Goal: Task Accomplishment & Management: Manage account settings

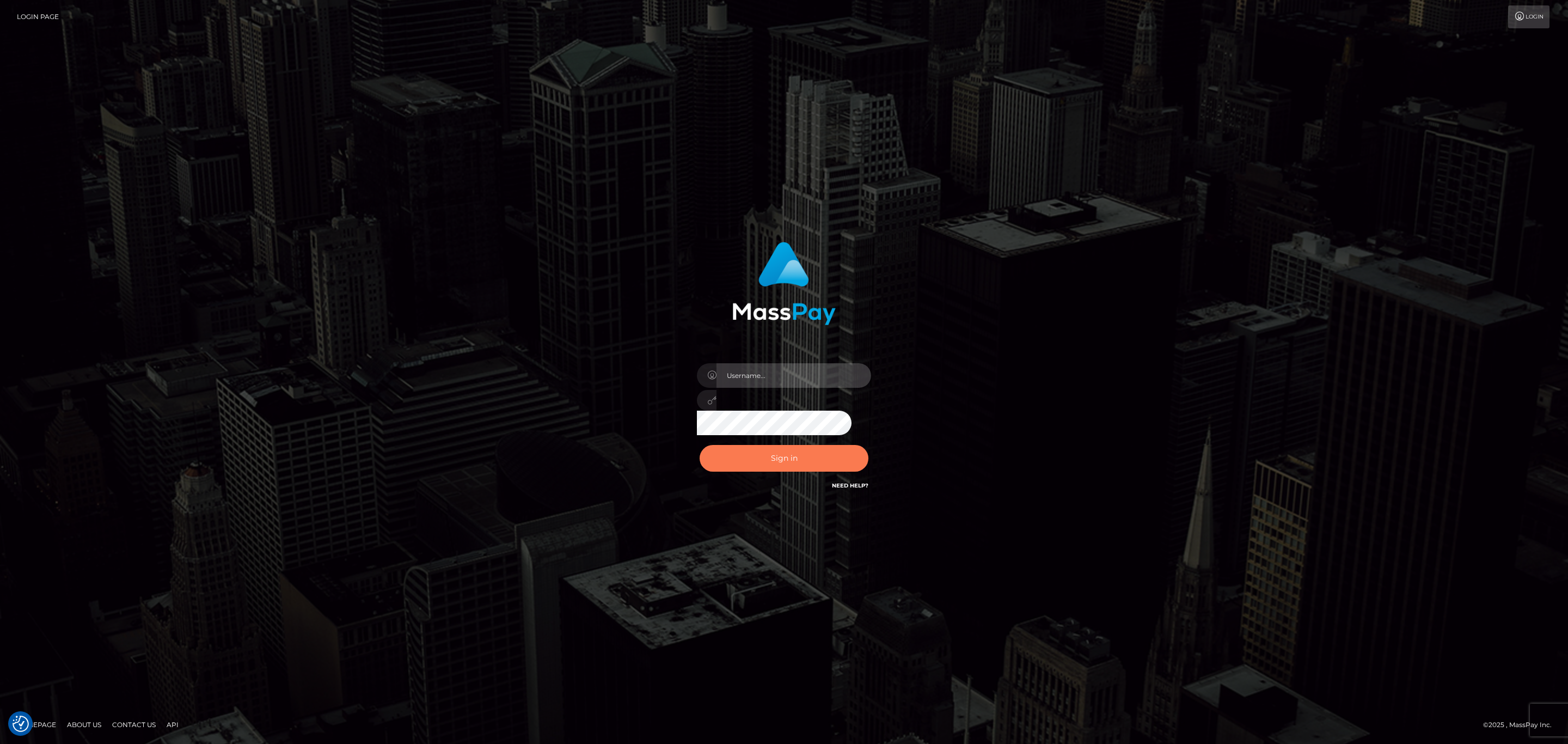
type input "sean.megabonanza"
click at [793, 466] on button "Sign in" at bounding box center [784, 458] width 168 height 27
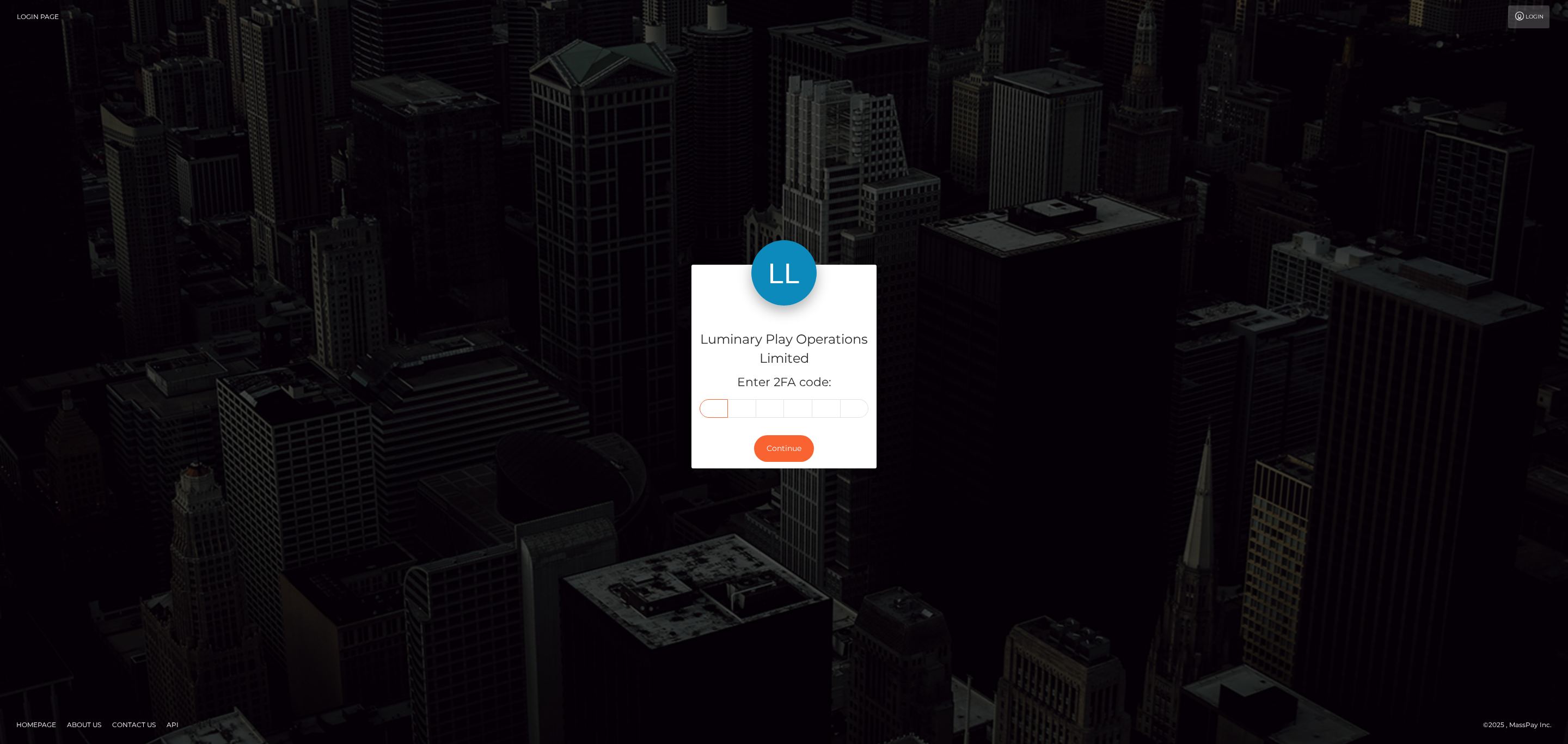
click at [706, 405] on input "text" at bounding box center [714, 408] width 28 height 19
paste input "2"
type input "2"
type input "5"
type input "1"
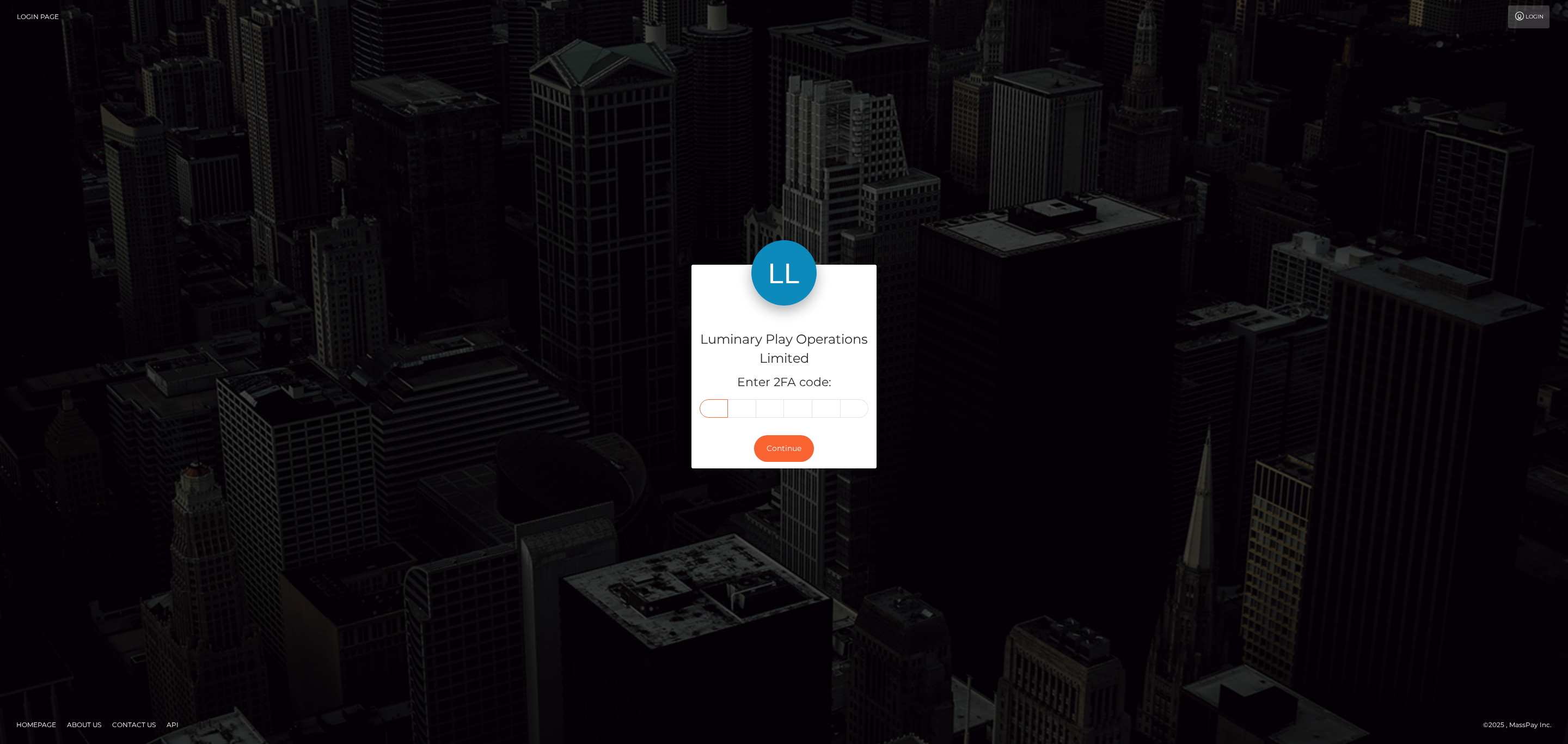
type input "1"
type input "0"
type input "5"
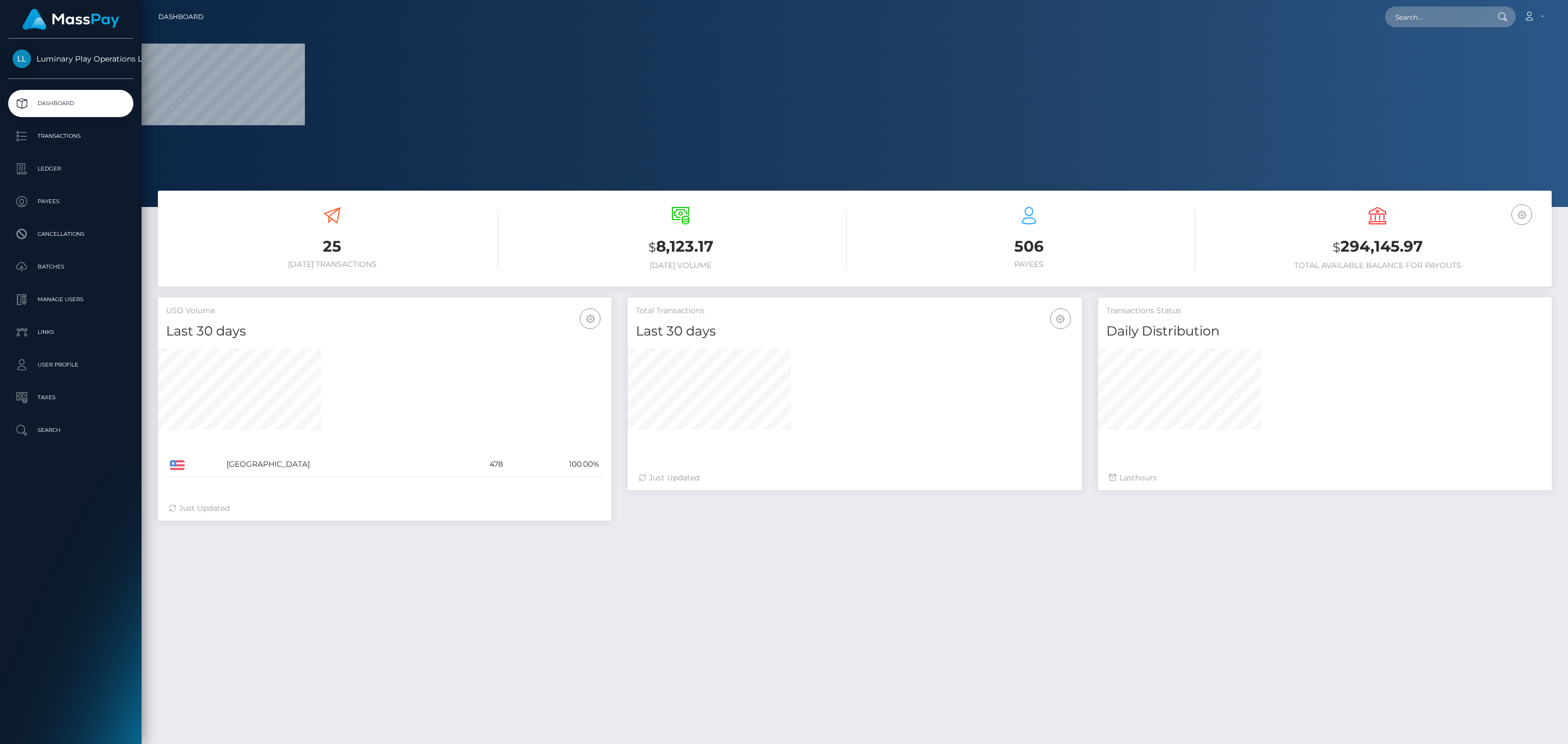
click at [805, 445] on div at bounding box center [854, 400] width 453 height 103
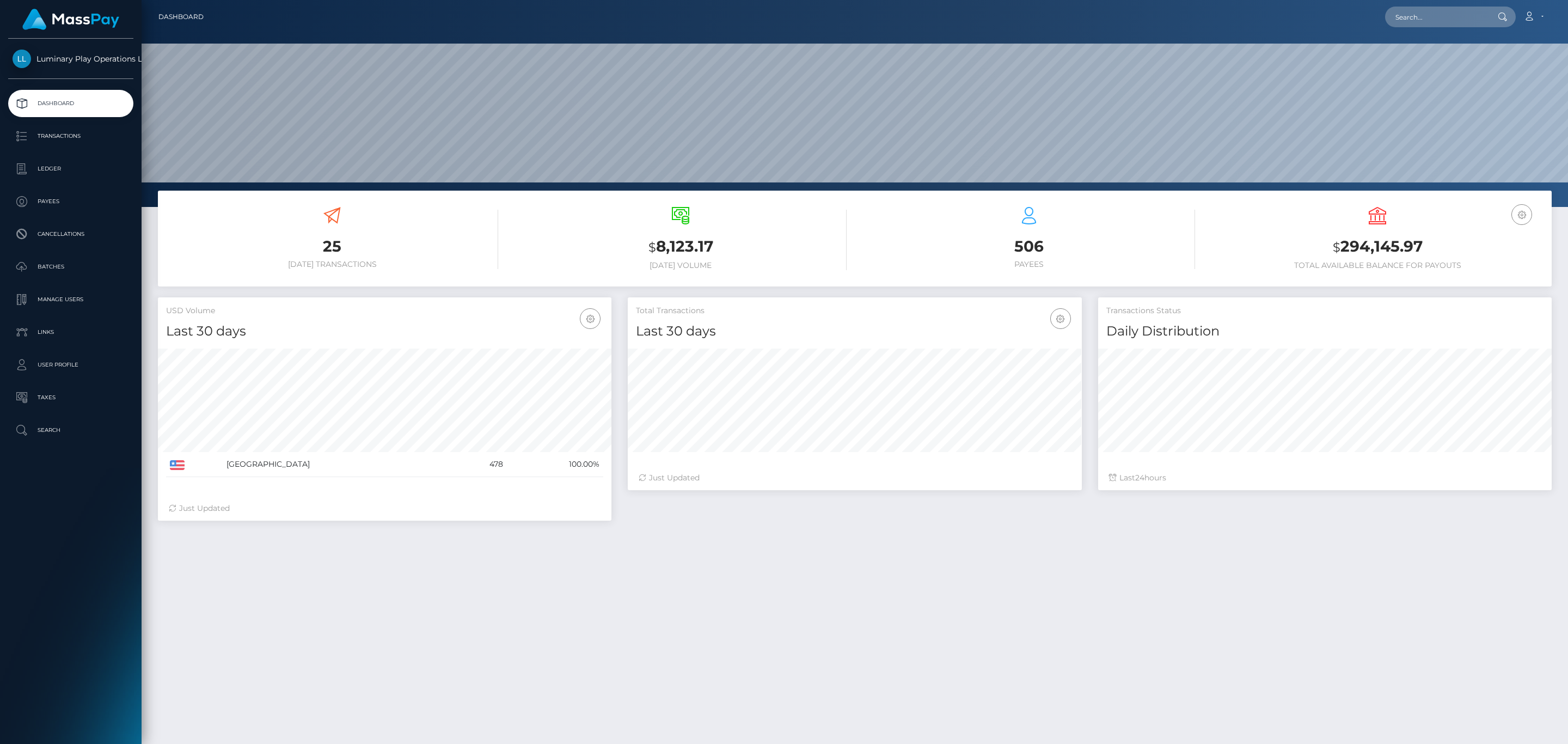
scroll to position [193, 453]
click at [1366, 250] on h3 "$ 294,145.97" at bounding box center [1378, 247] width 332 height 22
copy h3 "294,145.97"
click at [1534, 10] on link "Account" at bounding box center [1533, 16] width 32 height 23
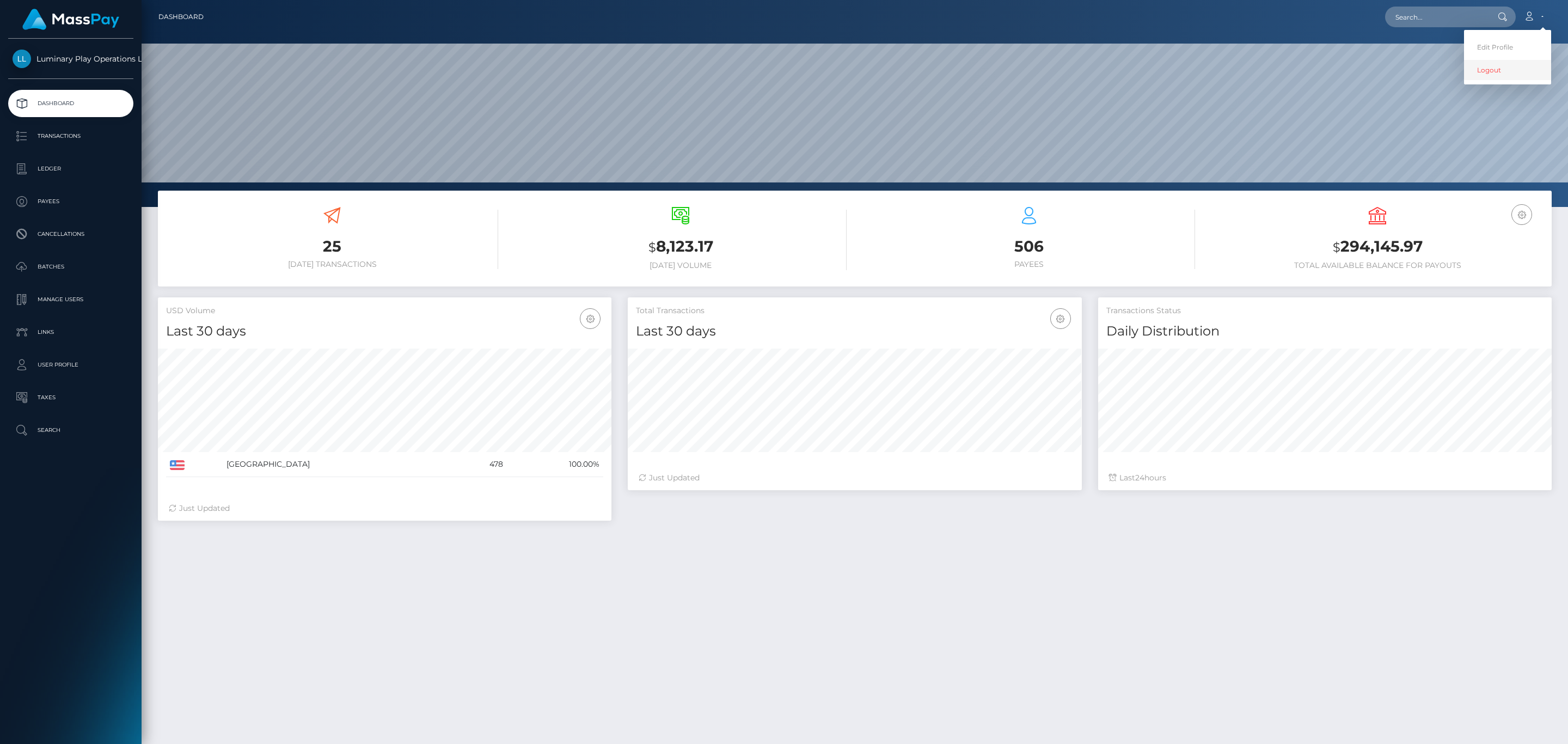
click at [1495, 74] on link "Logout" at bounding box center [1507, 70] width 87 height 20
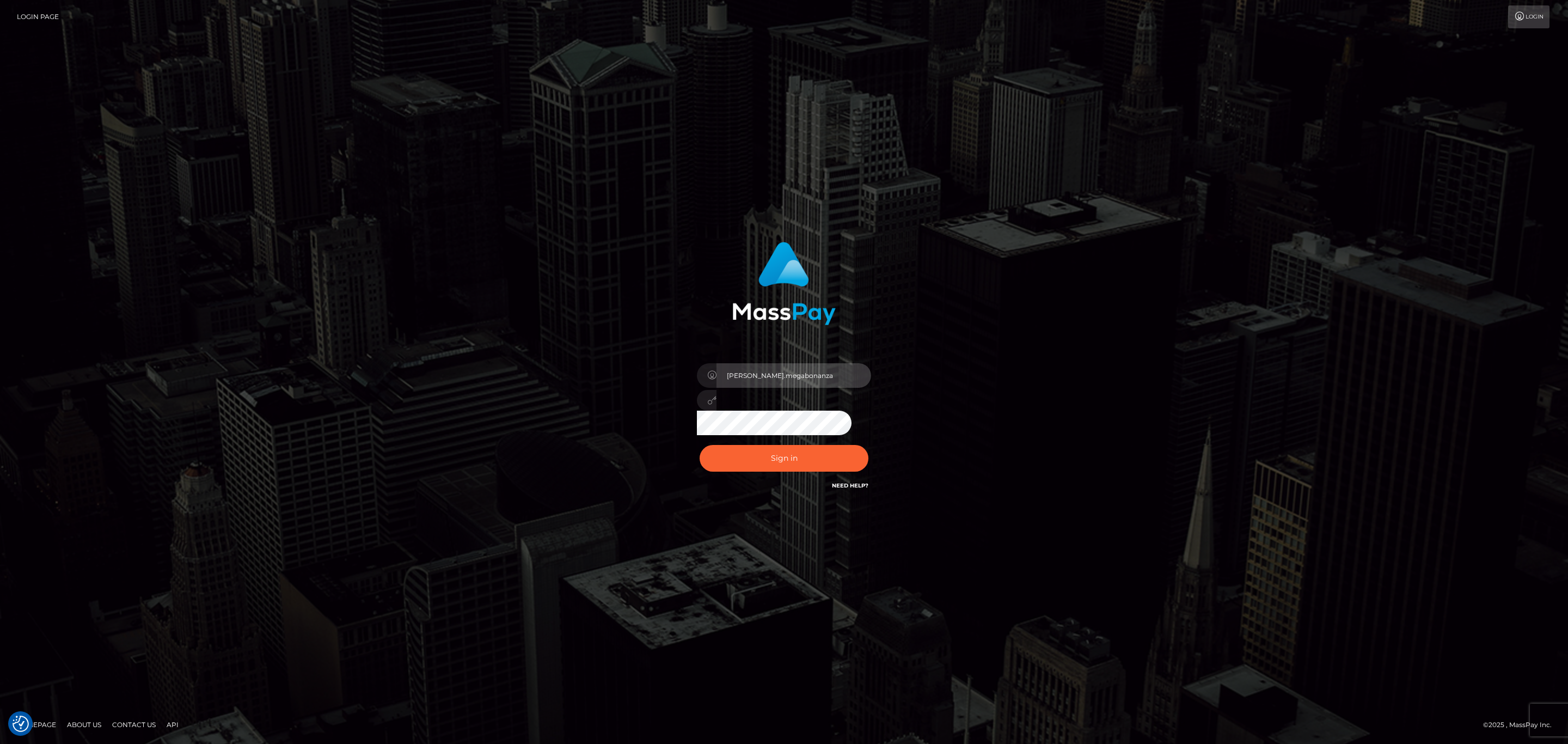
click at [787, 371] on input "sean.megabonanza" at bounding box center [794, 375] width 154 height 25
type input "Sean.silversocial1"
click at [812, 458] on button "Sign in" at bounding box center [784, 458] width 168 height 27
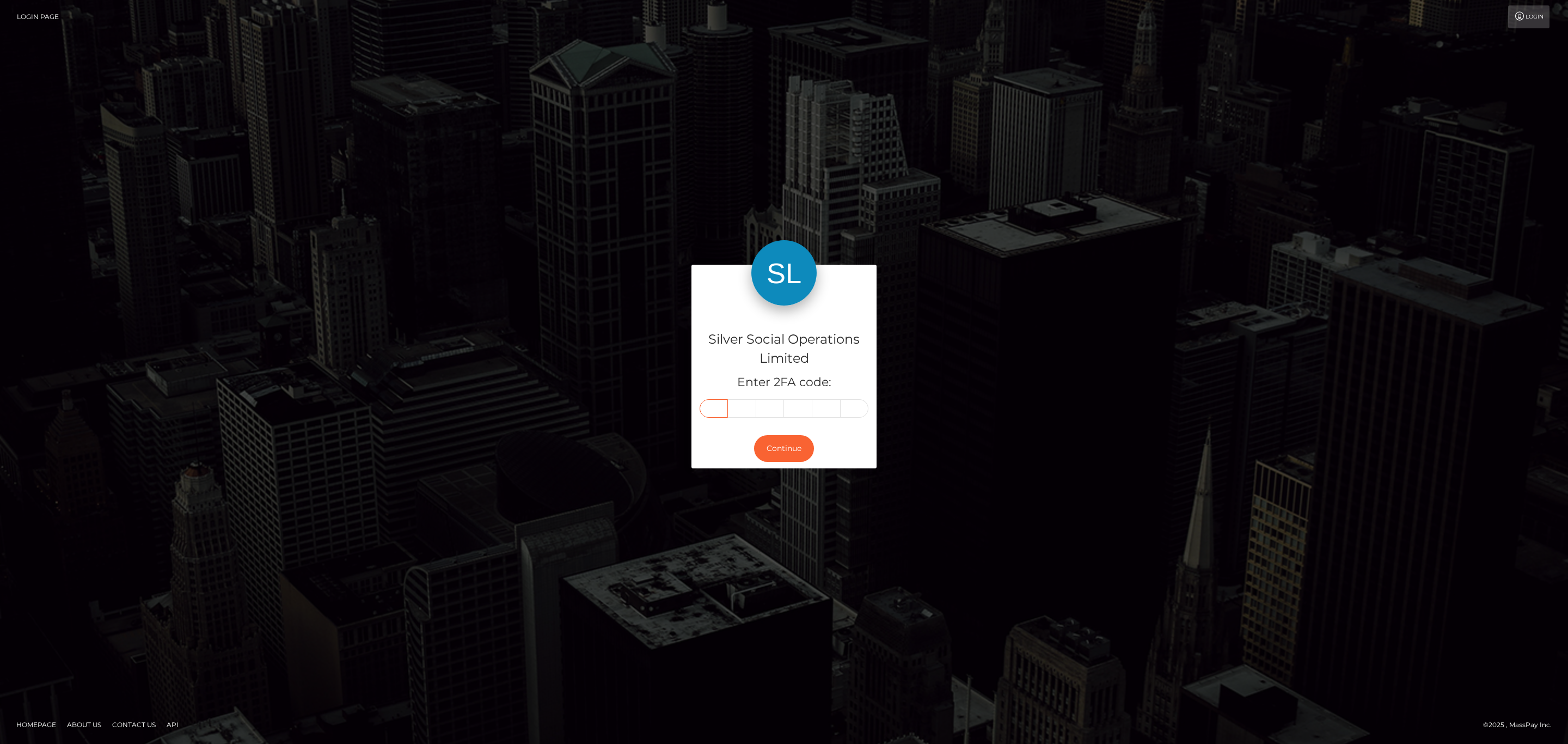
click at [709, 406] on input "text" at bounding box center [714, 408] width 28 height 19
paste input "1"
type input "1"
type input "0"
type input "1"
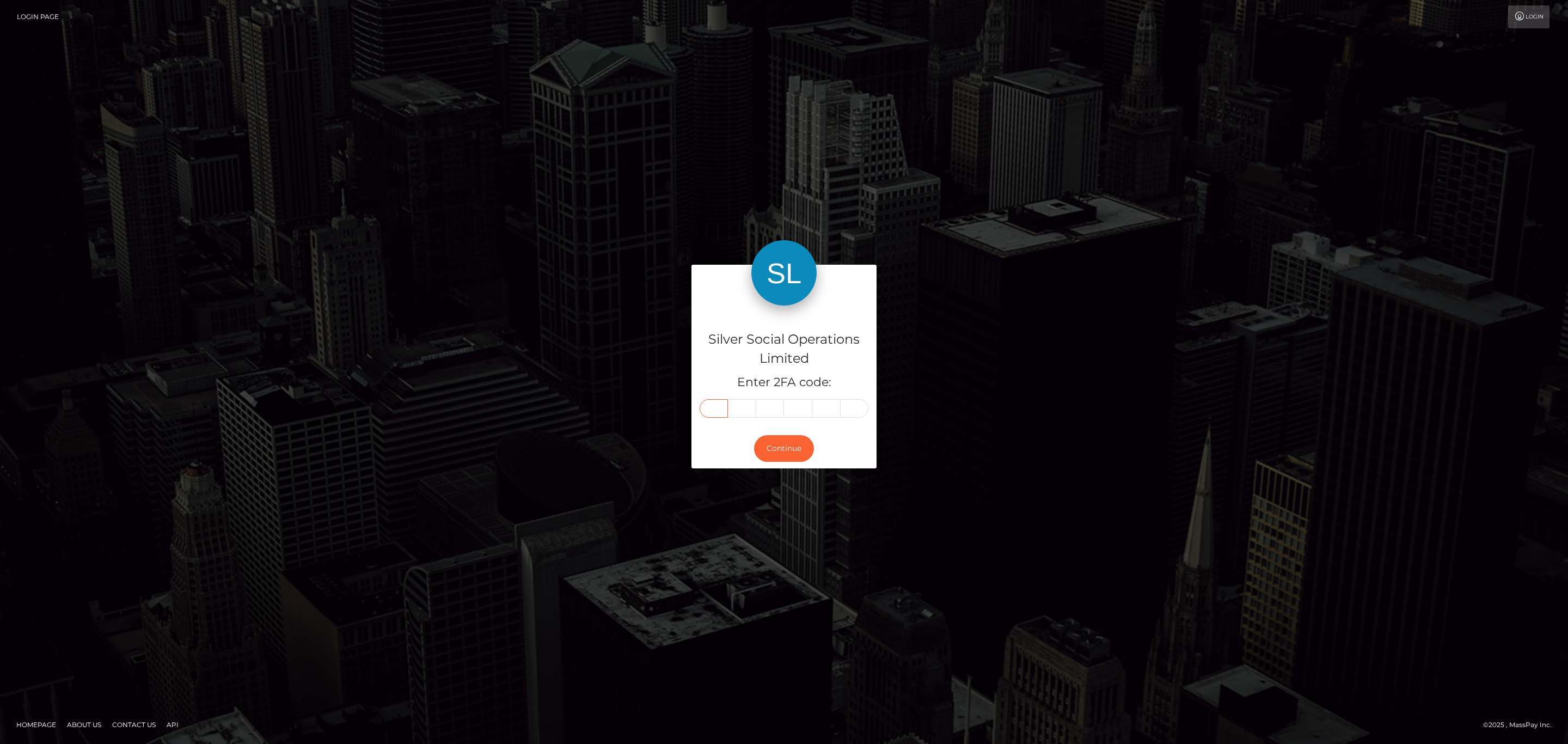
type input "6"
type input "9"
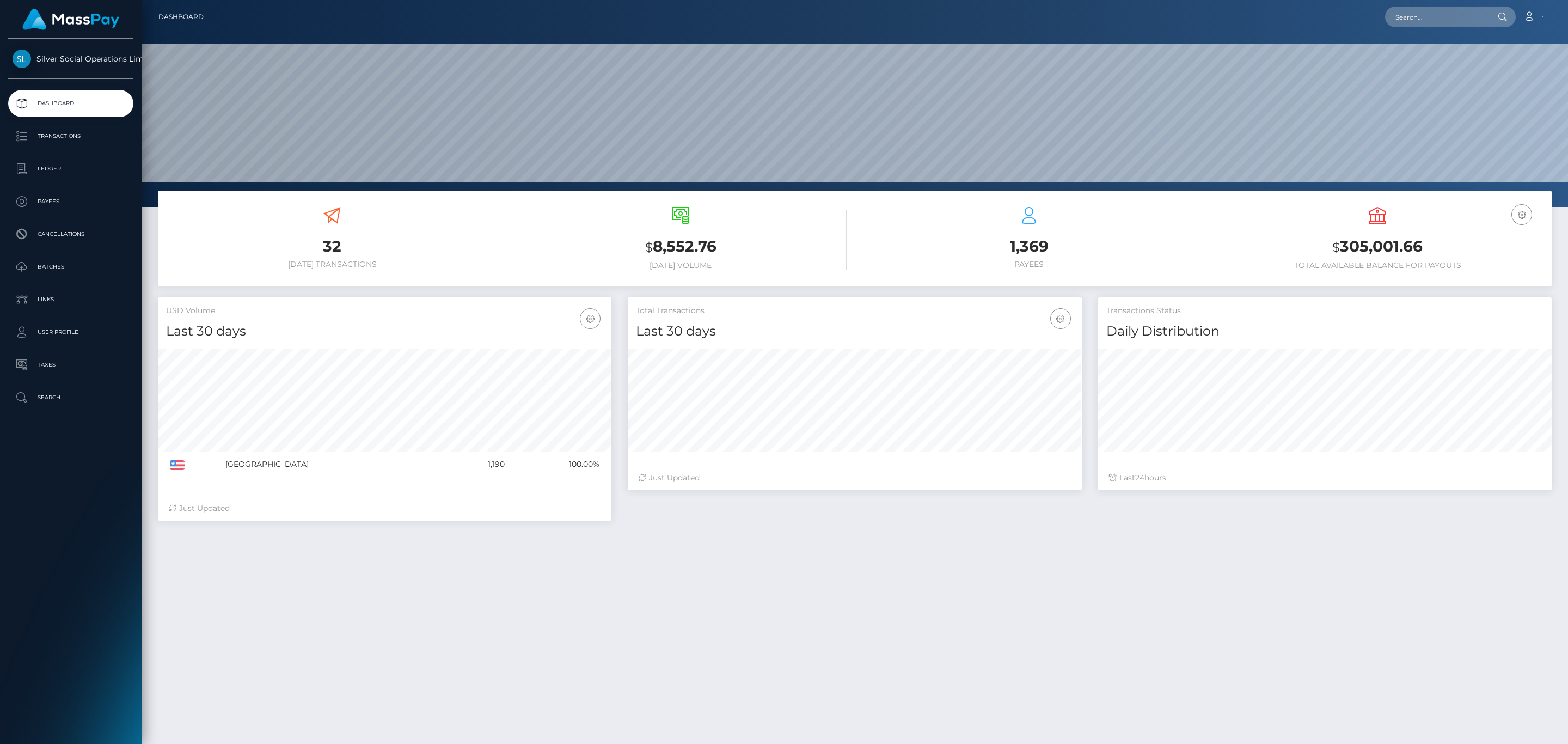
scroll to position [193, 453]
click at [1400, 224] on div "USD Balance $ 305,001.66 Total Available Balance for Payouts" at bounding box center [1378, 238] width 332 height 63
click at [1394, 238] on h3 "$ 305,001.66" at bounding box center [1378, 247] width 332 height 22
copy h3 "305,001.66"
